Goal: Information Seeking & Learning: Learn about a topic

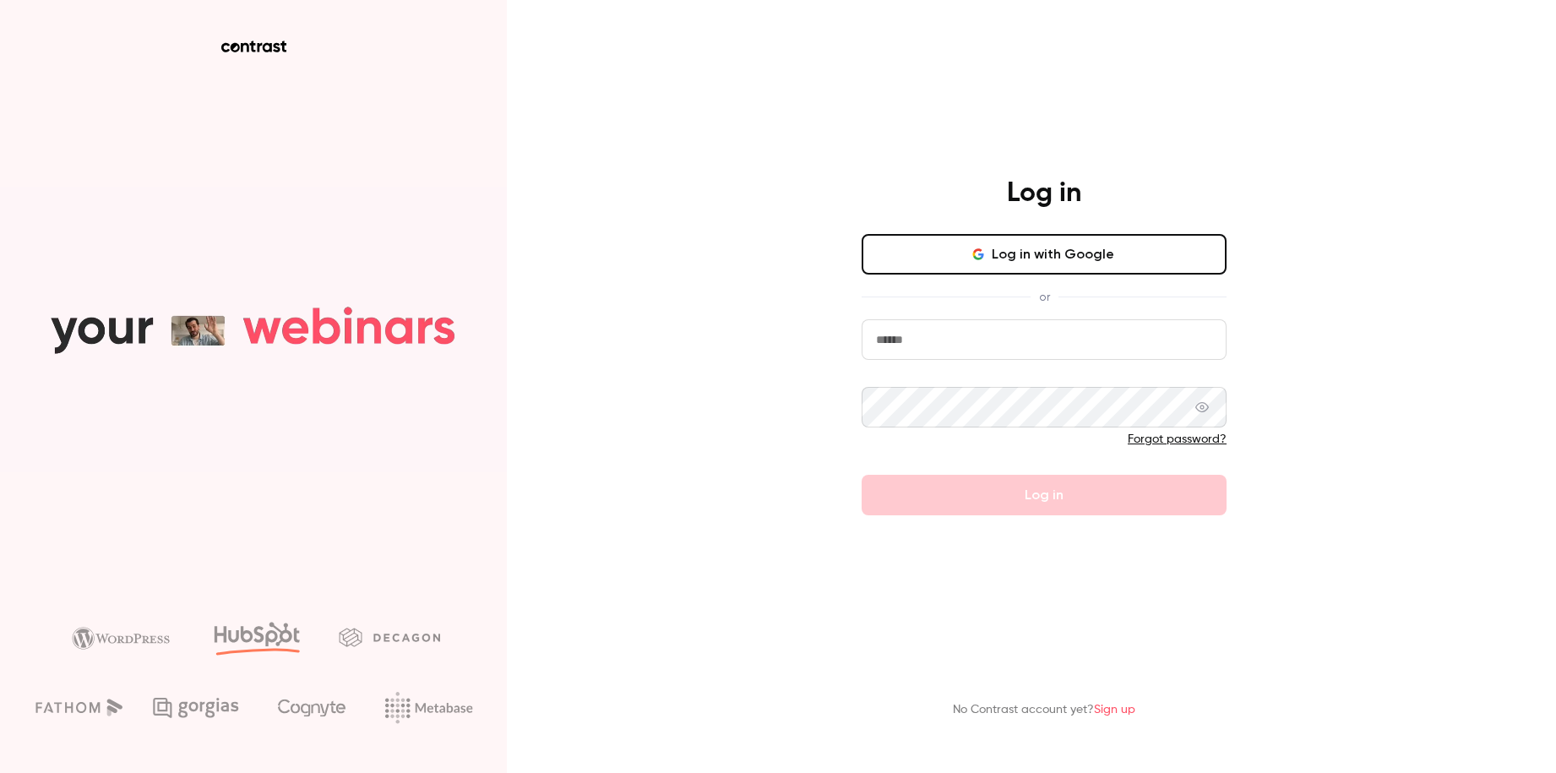
click at [1086, 358] on input "email" at bounding box center [1044, 339] width 365 height 41
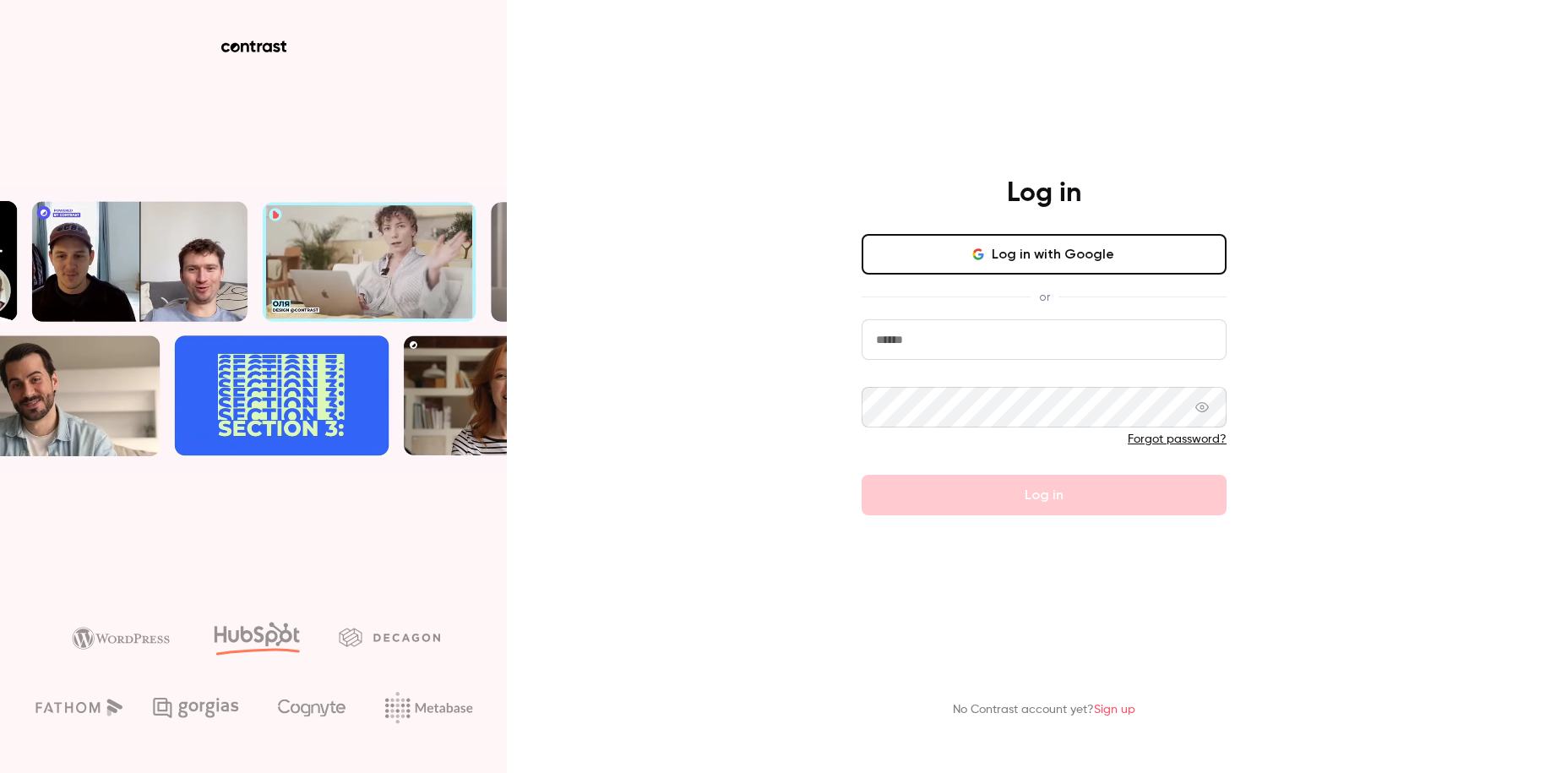
click at [1107, 268] on button "Log in with Google" at bounding box center [1044, 254] width 365 height 41
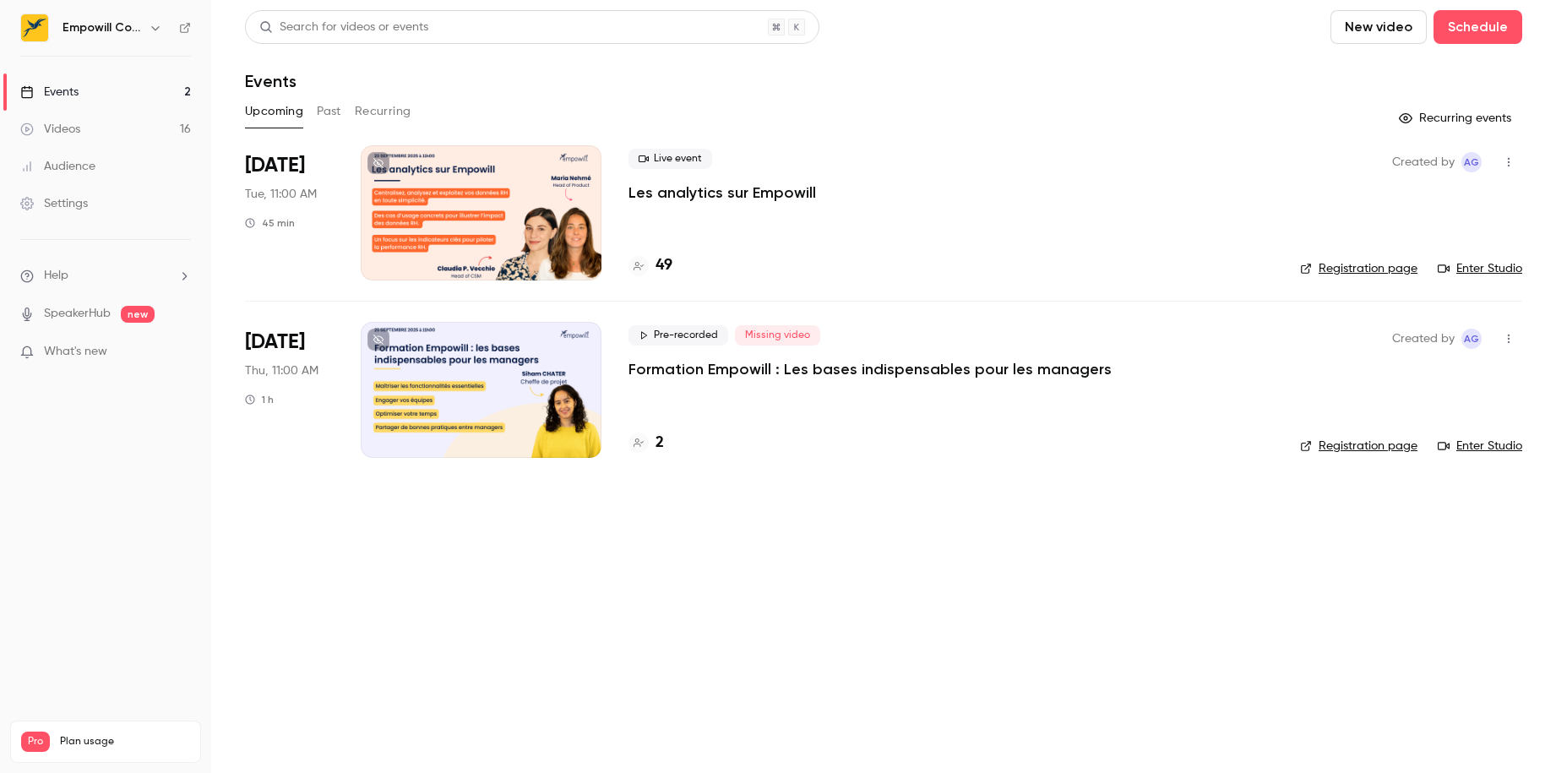
click at [340, 117] on button "Past" at bounding box center [329, 111] width 24 height 27
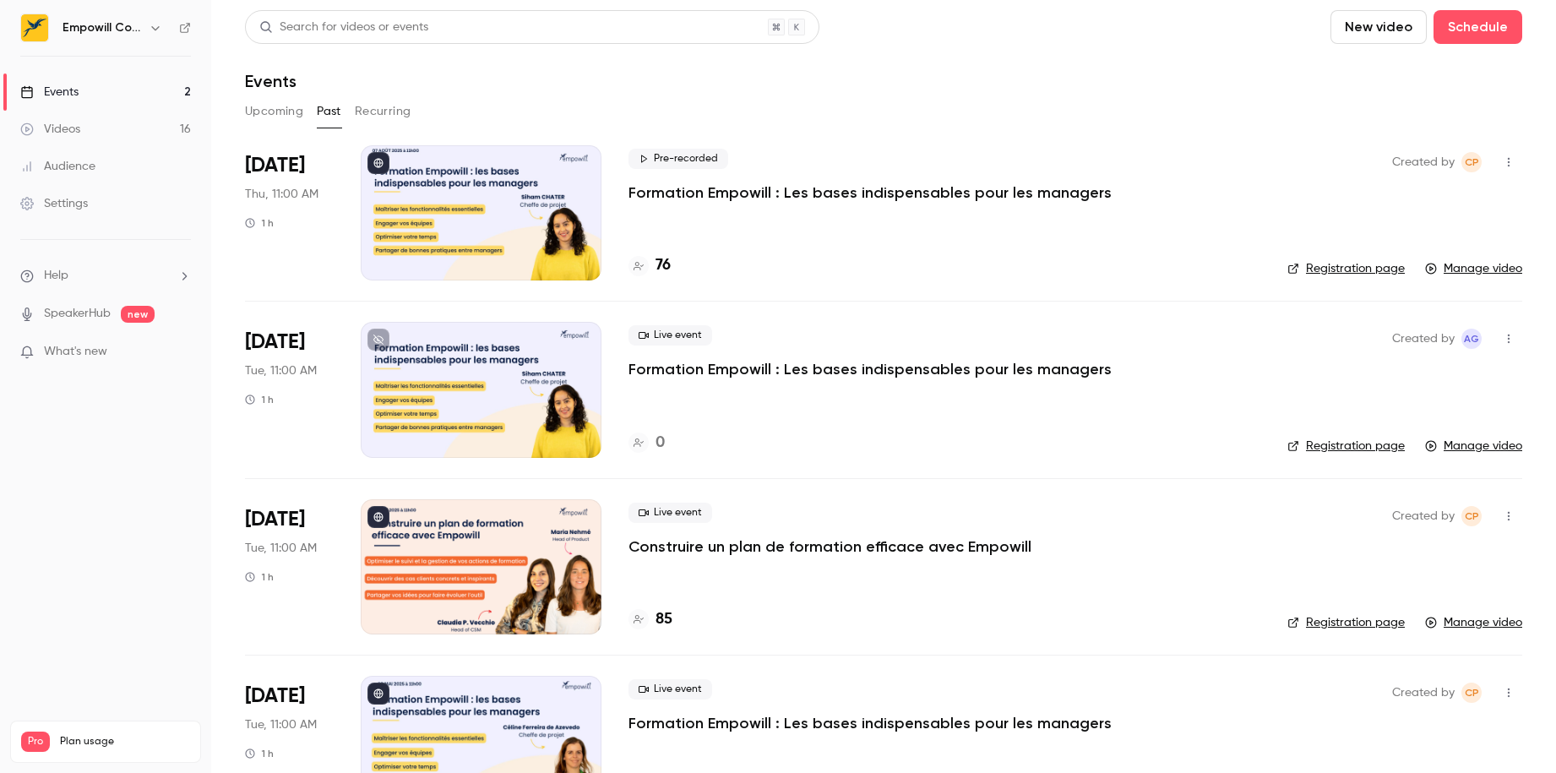
click at [699, 197] on p "Formation Empowill : Les bases indispensables pour les managers" at bounding box center [869, 192] width 483 height 20
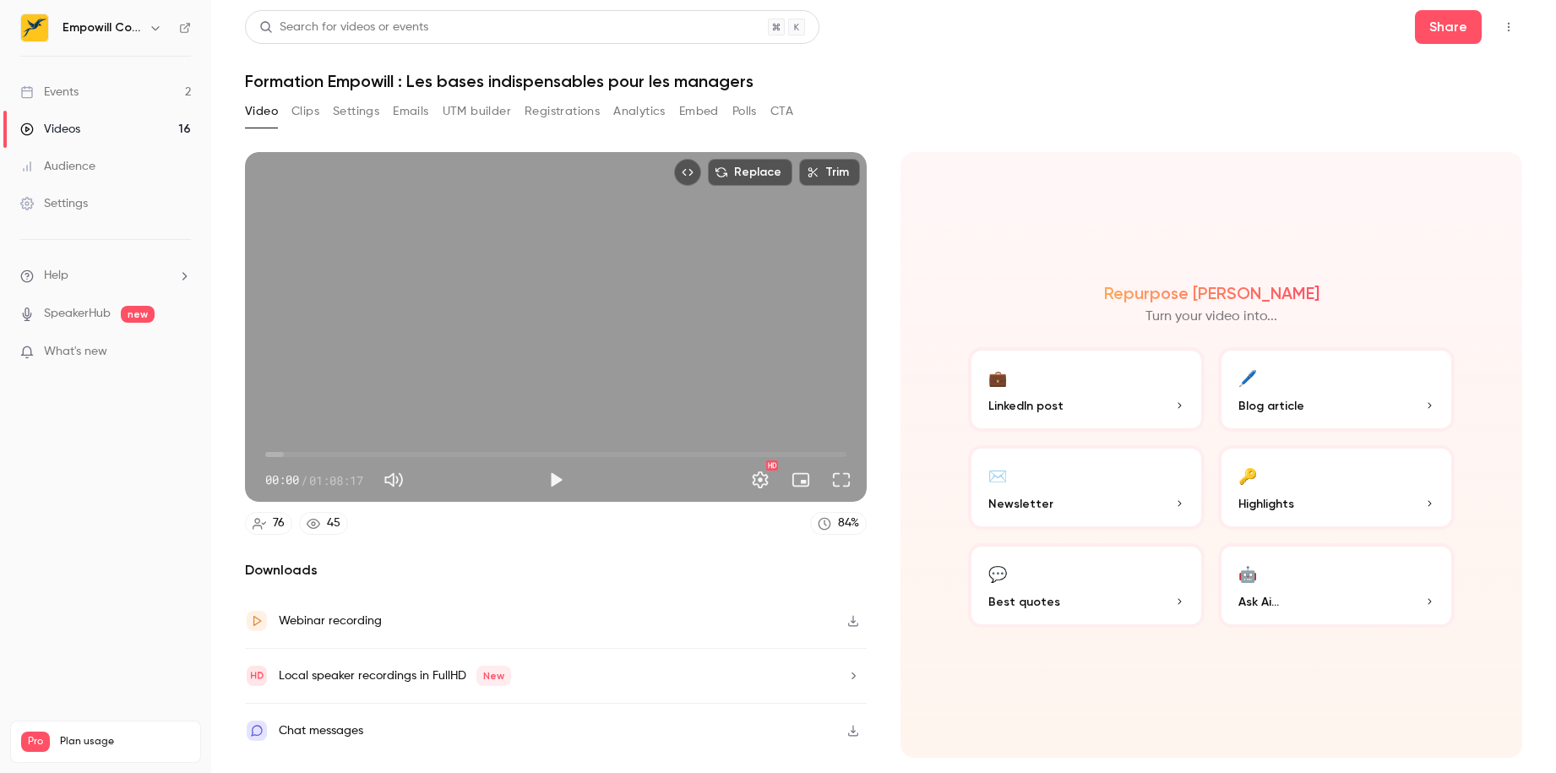
click at [692, 109] on button "Embed" at bounding box center [699, 111] width 40 height 27
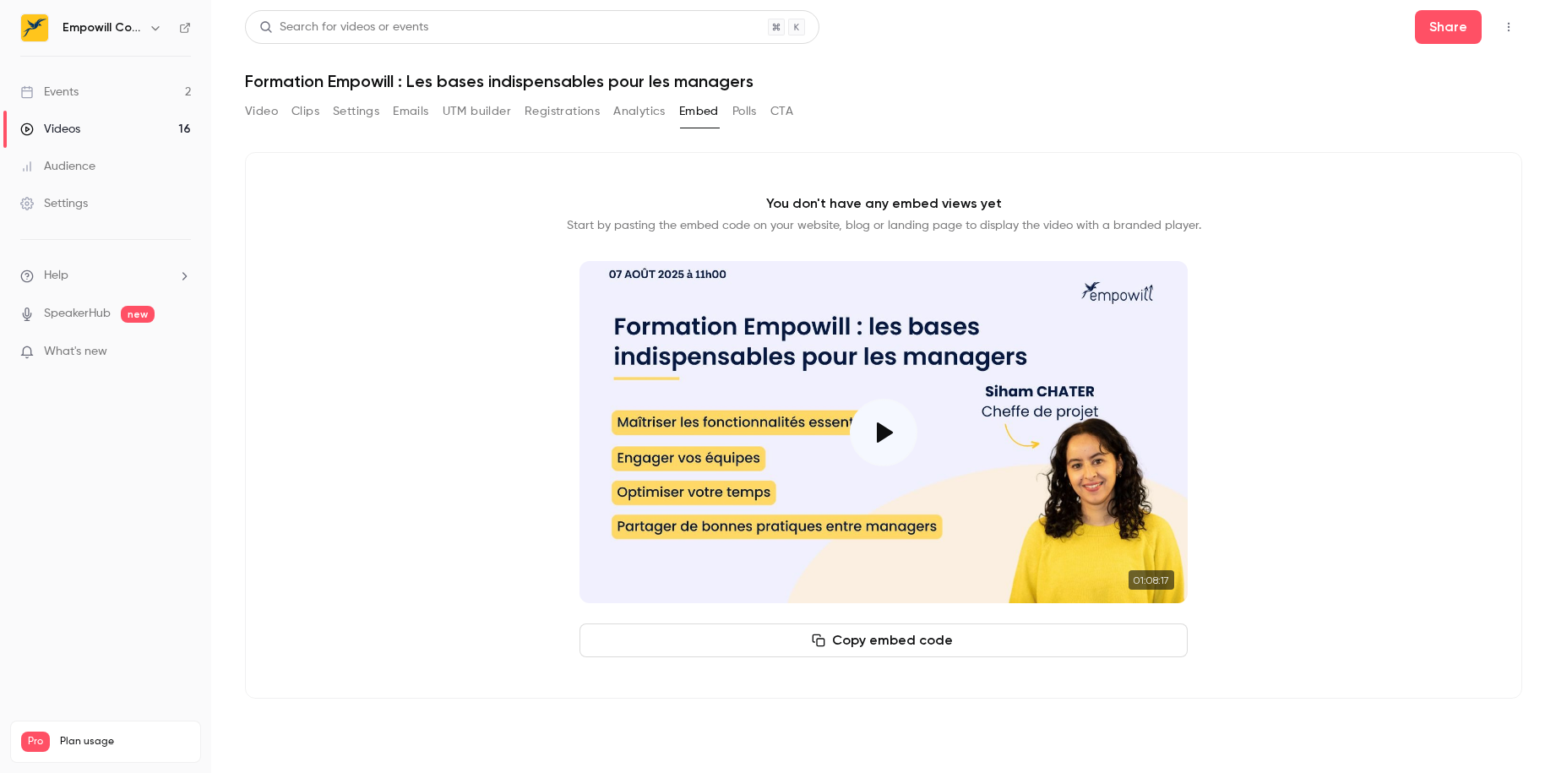
click at [265, 114] on button "Video" at bounding box center [261, 111] width 33 height 27
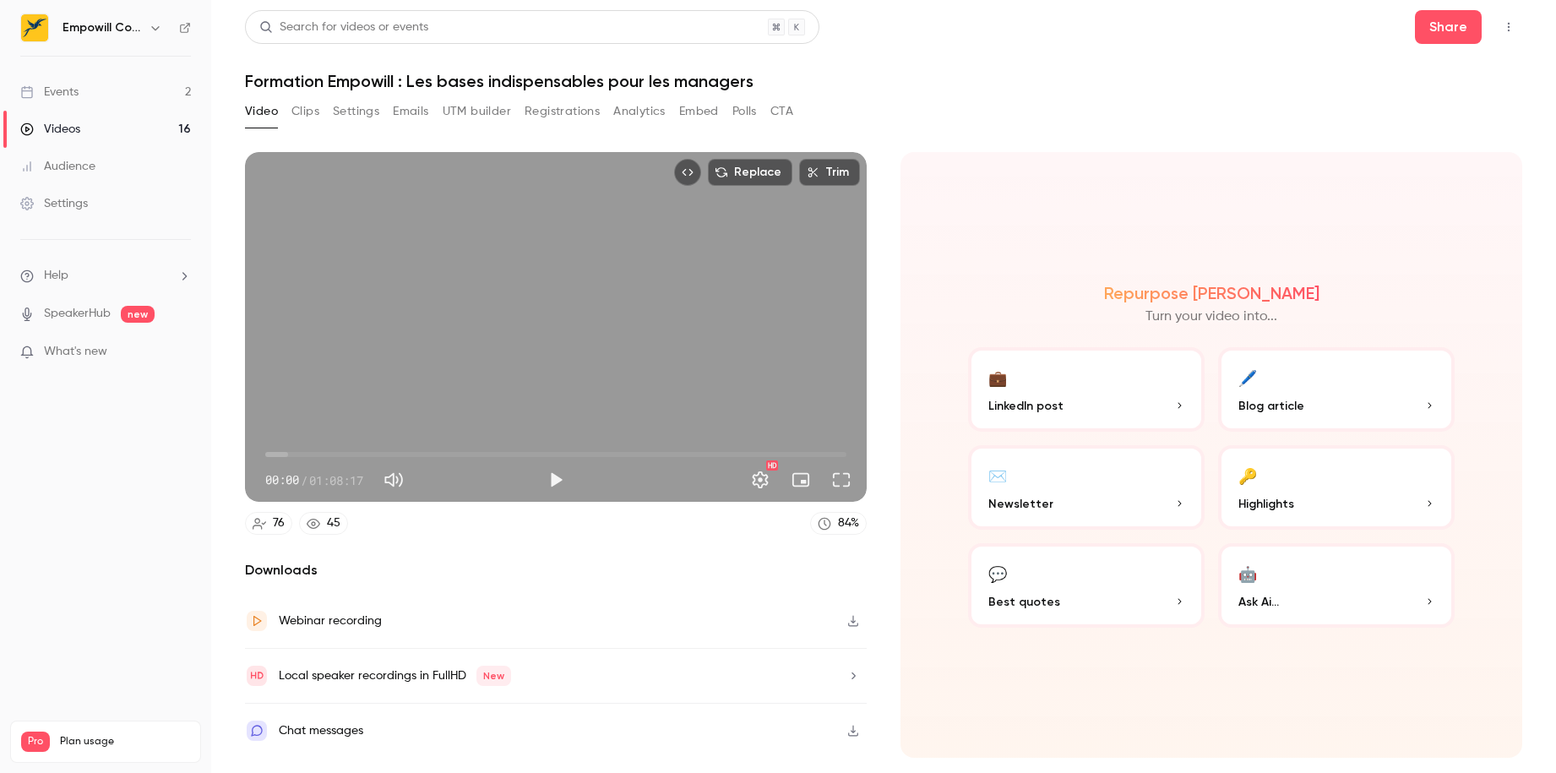
click at [854, 621] on icon "button" at bounding box center [853, 621] width 10 height 11
click at [72, 90] on div "Events" at bounding box center [49, 92] width 58 height 17
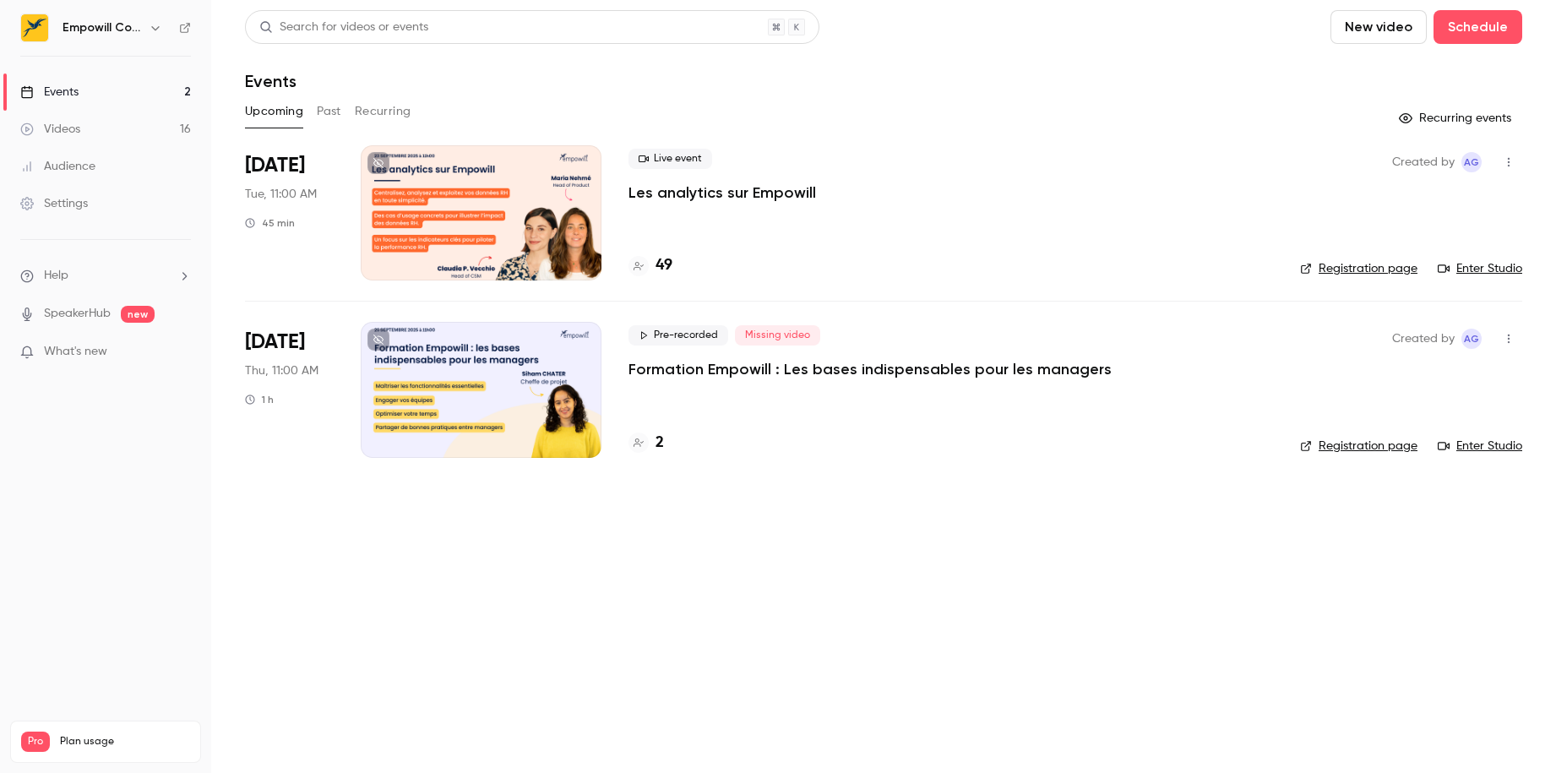
click at [89, 117] on link "Videos 16" at bounding box center [105, 129] width 211 height 37
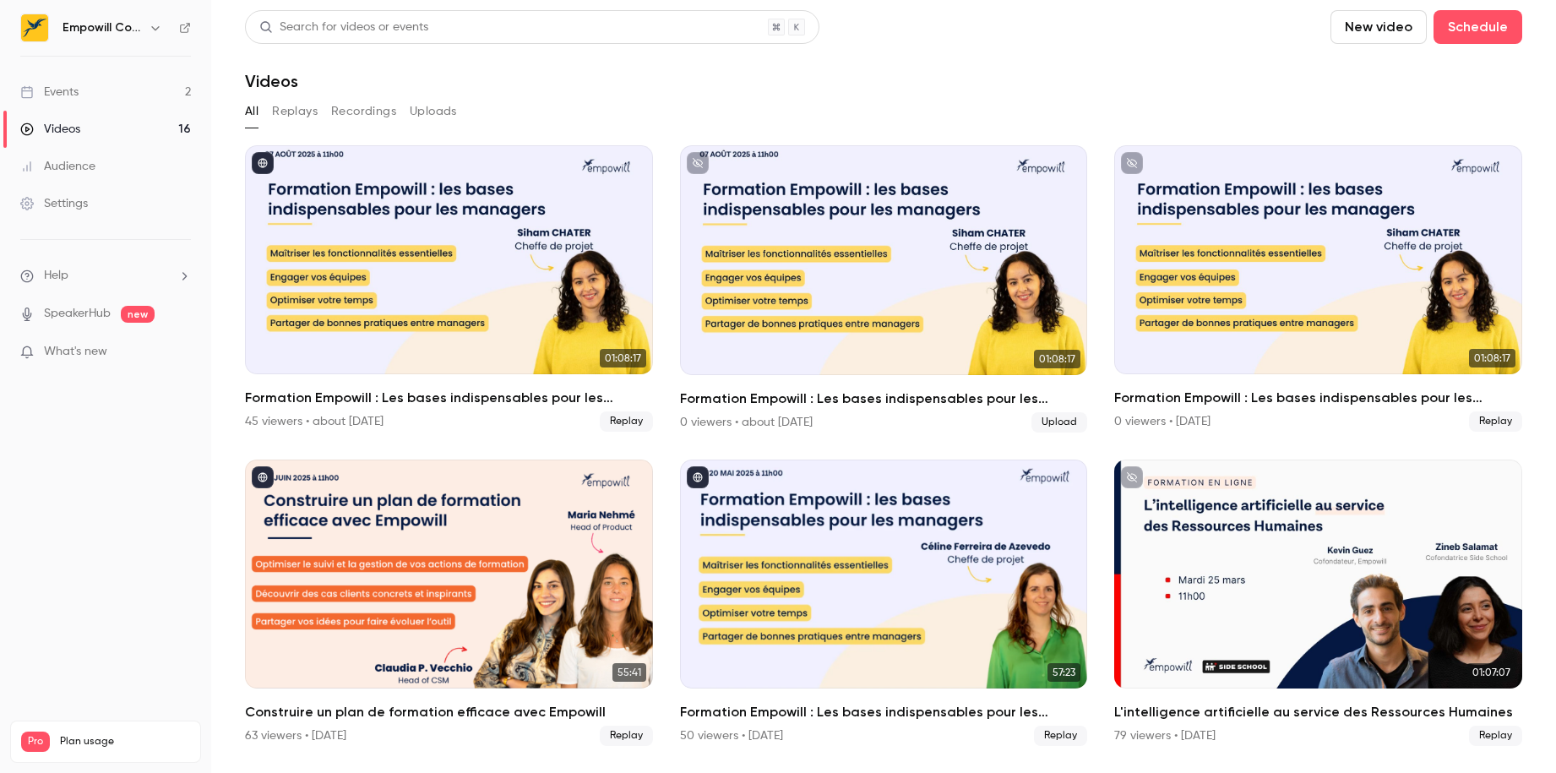
click at [952, 71] on div "Videos" at bounding box center [883, 81] width 1277 height 20
click at [135, 99] on link "Events 2" at bounding box center [105, 91] width 211 height 37
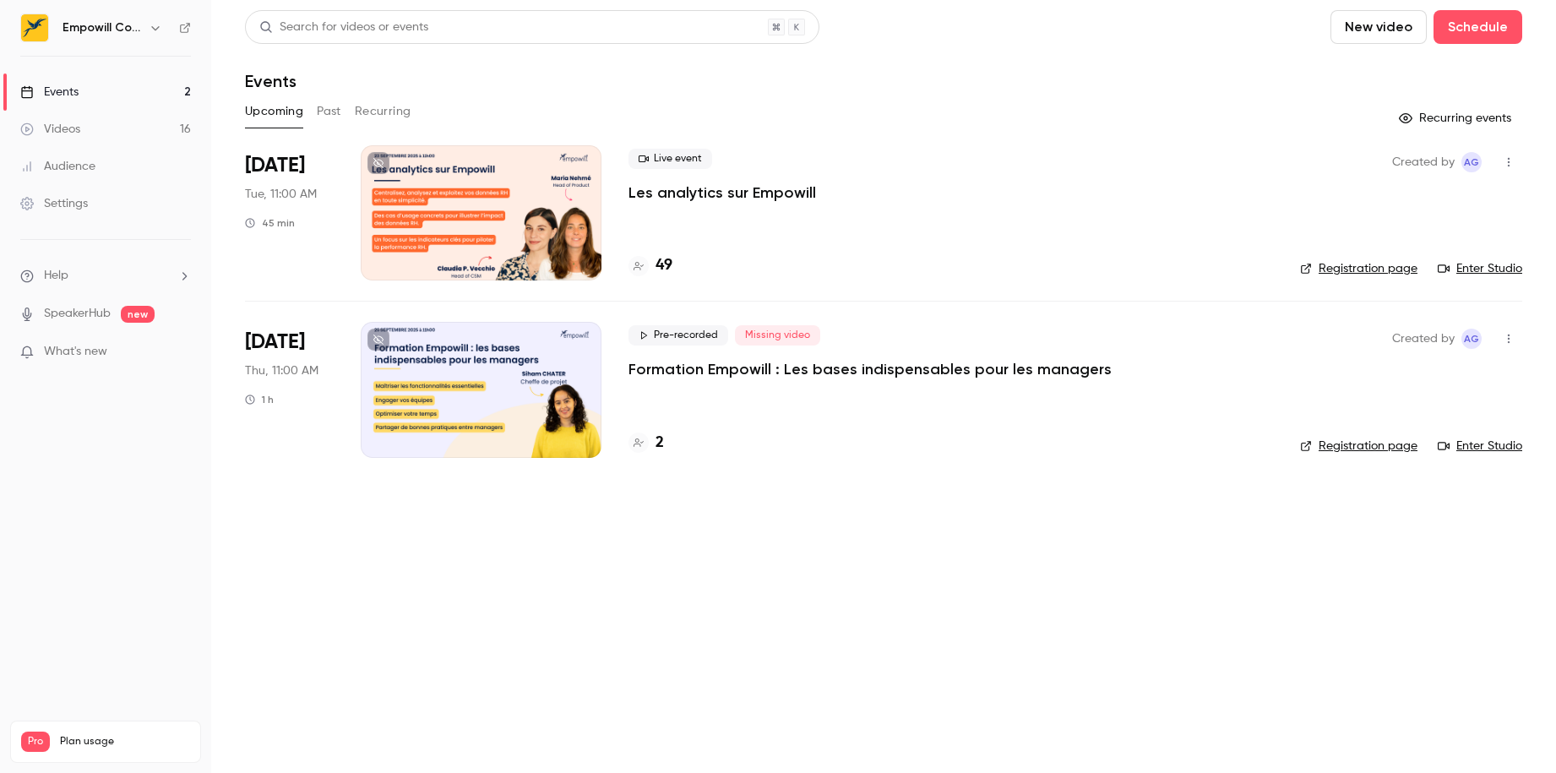
click at [323, 111] on button "Past" at bounding box center [329, 111] width 24 height 27
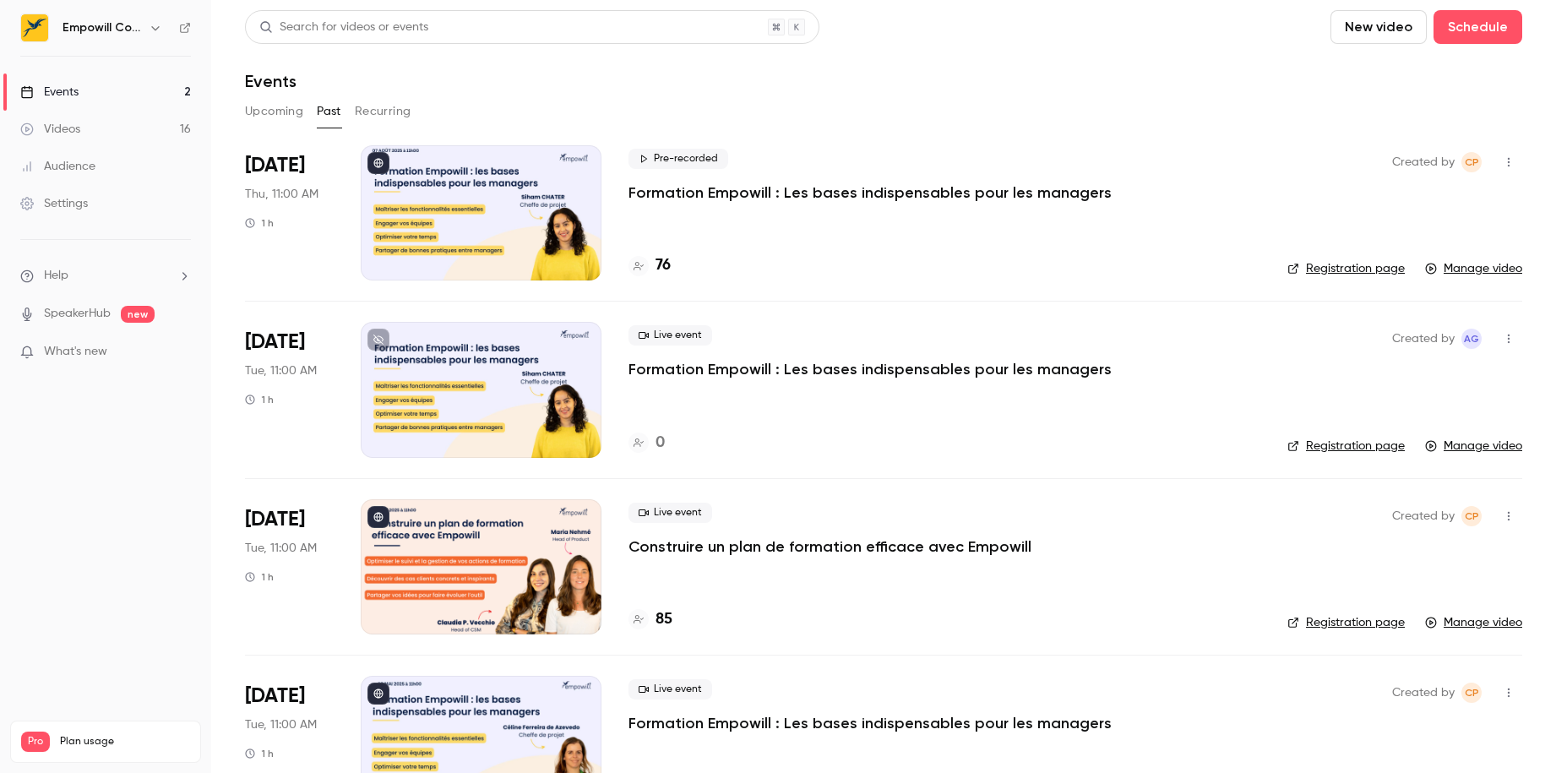
click at [1352, 272] on link "Registration page" at bounding box center [1345, 268] width 117 height 17
click at [48, 24] on div at bounding box center [34, 28] width 29 height 29
click at [75, 25] on h6 "Empowill Community" at bounding box center [102, 27] width 79 height 17
drag, startPoint x: 1107, startPoint y: 62, endPoint x: 1213, endPoint y: 13, distance: 117.2
click at [1129, 57] on header "Search for videos or events New video Schedule Events" at bounding box center [883, 50] width 1277 height 81
